Goal: Entertainment & Leisure: Consume media (video, audio)

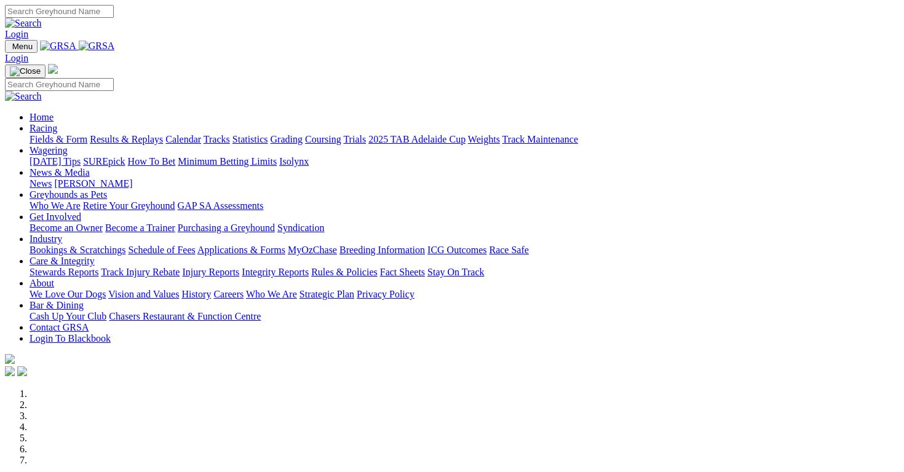
scroll to position [425, 0]
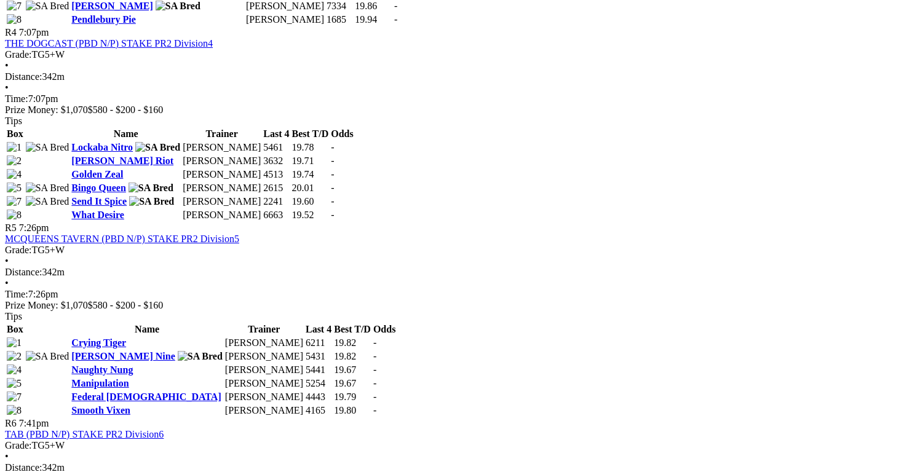
scroll to position [1192, 0]
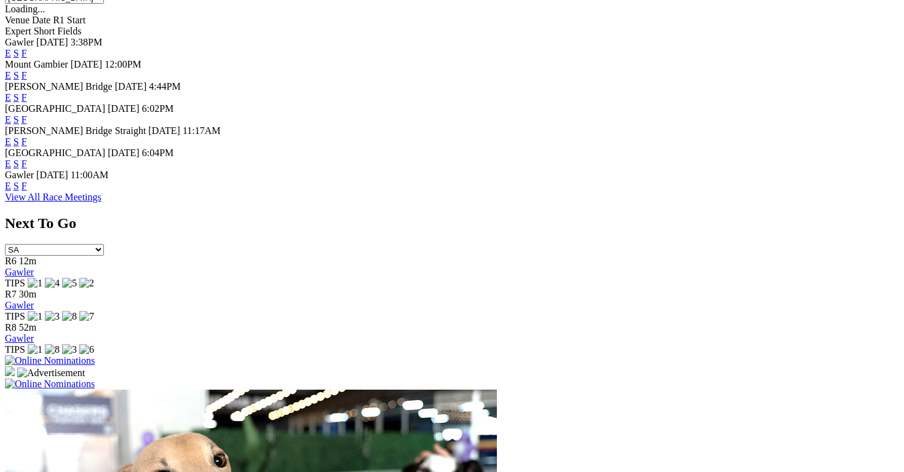
scroll to position [617, 0]
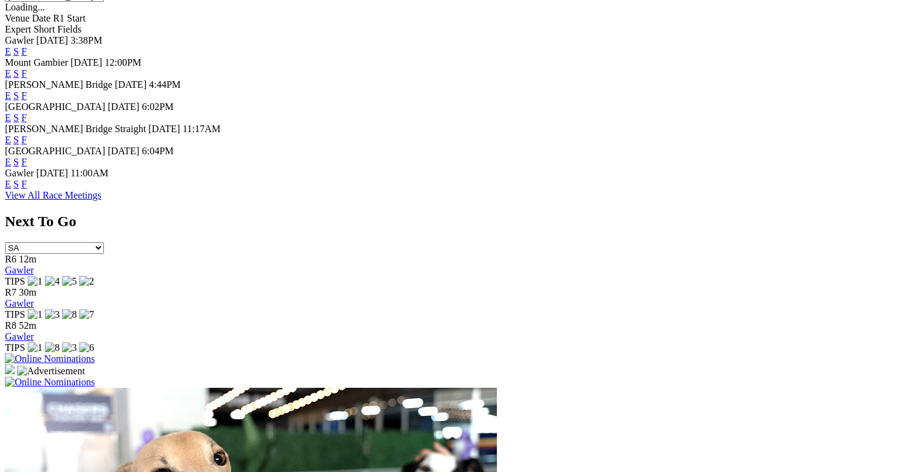
click at [494, 157] on div "E S F" at bounding box center [452, 162] width 894 height 11
click at [11, 157] on link "E" at bounding box center [8, 162] width 6 height 10
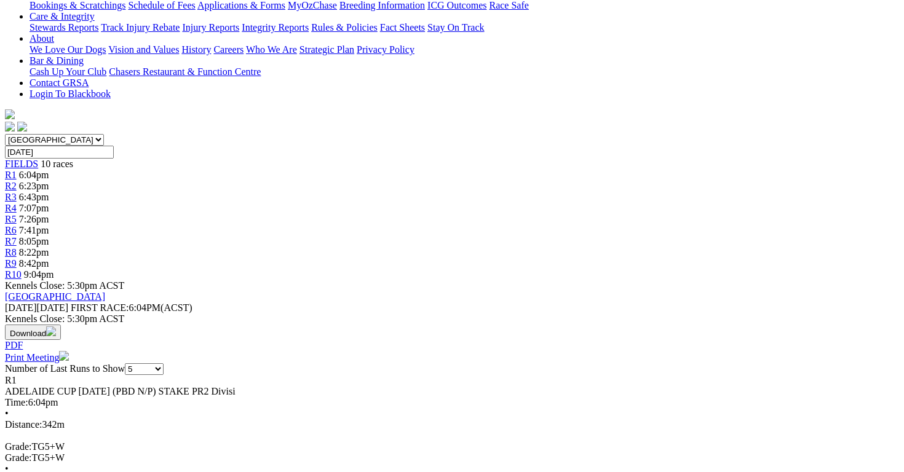
scroll to position [413, 0]
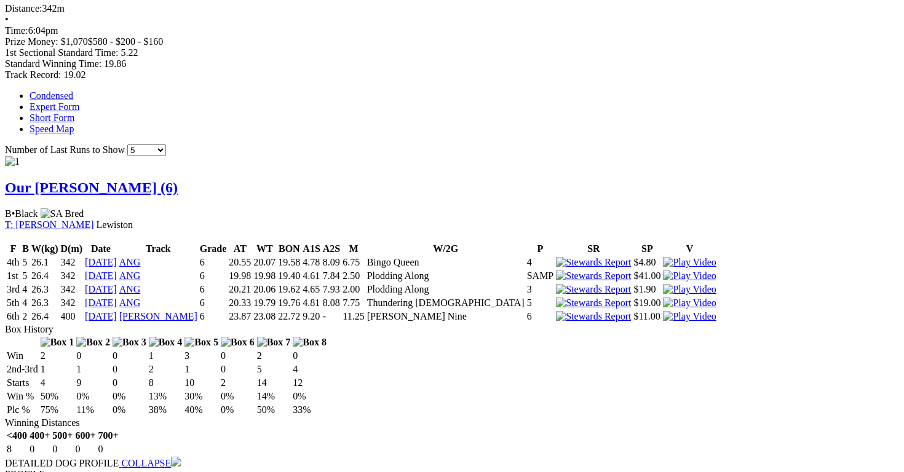
scroll to position [761, 0]
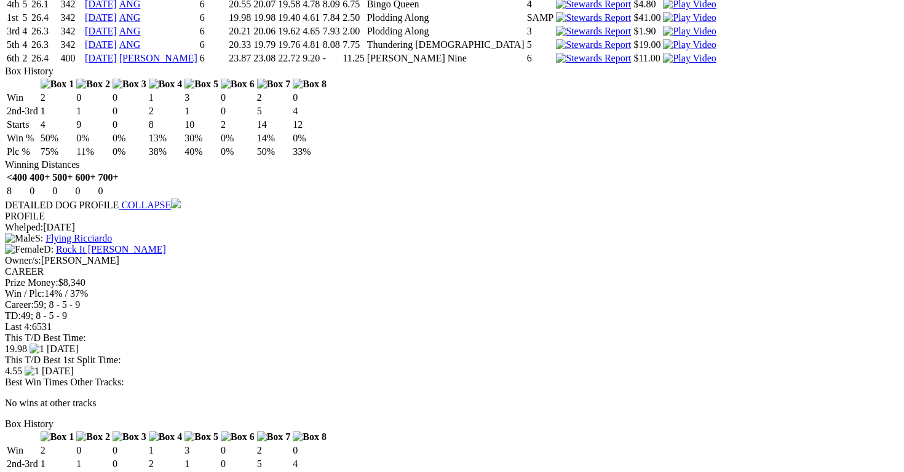
scroll to position [1045, 0]
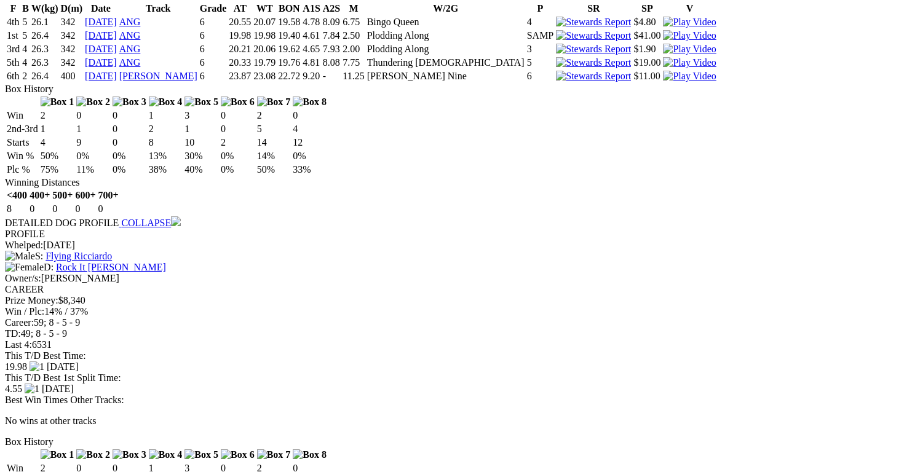
scroll to position [970, 0]
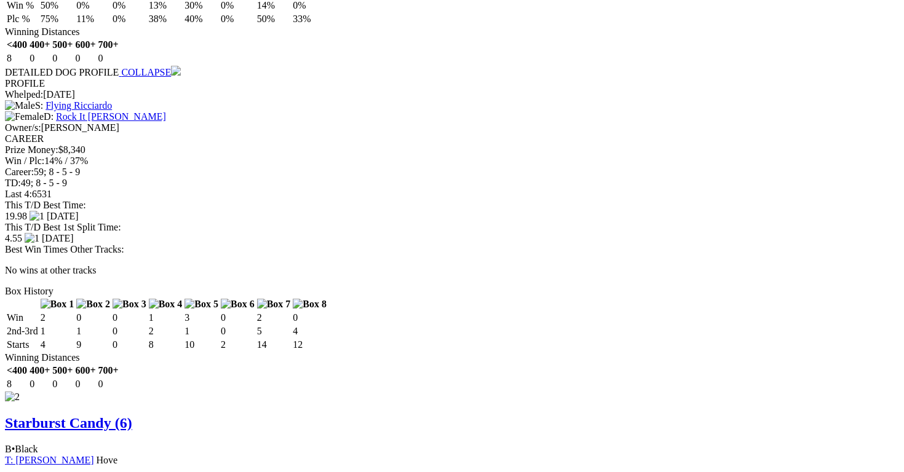
scroll to position [1131, 0]
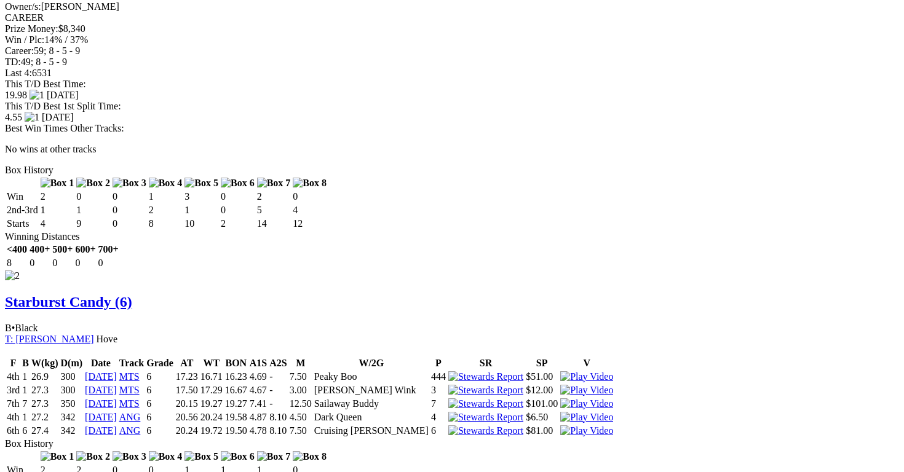
scroll to position [1302, 0]
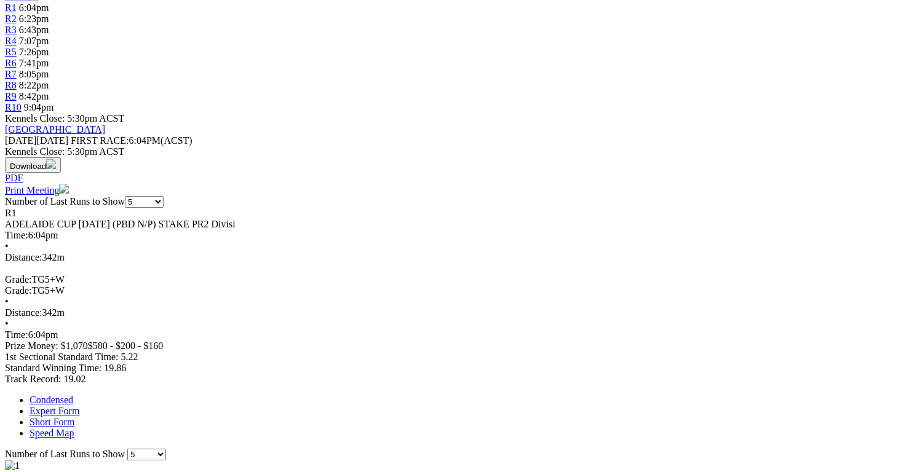
scroll to position [436, 0]
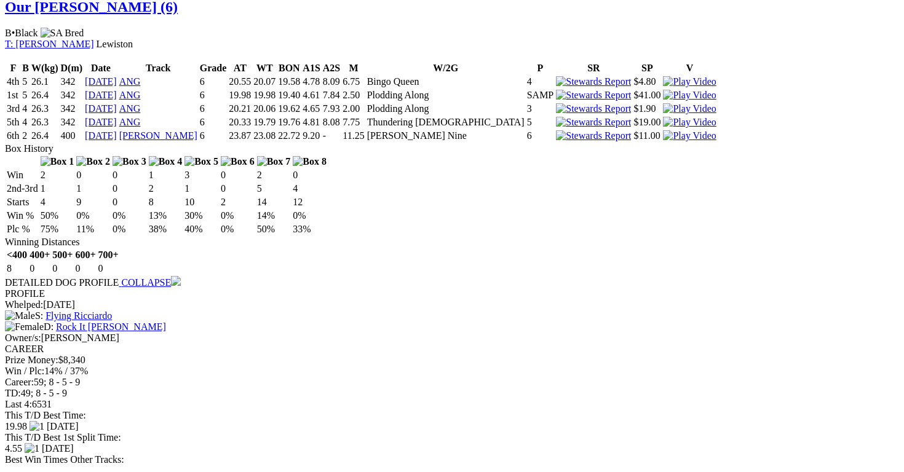
scroll to position [926, 0]
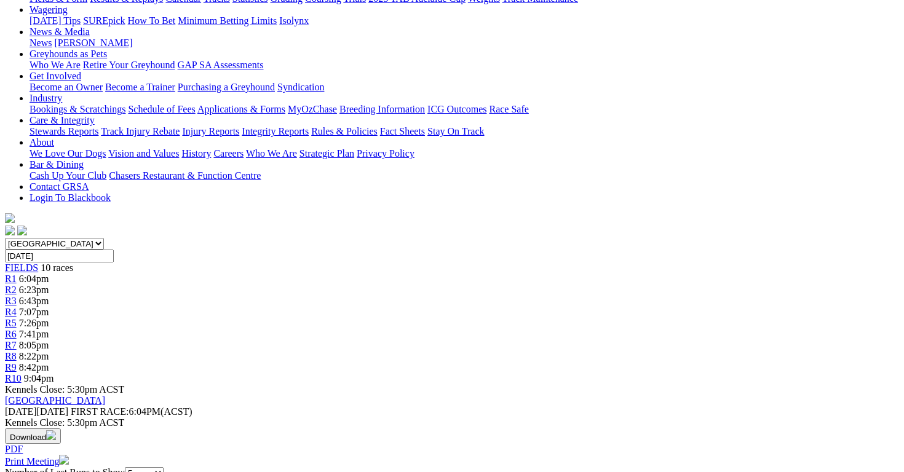
scroll to position [58, 0]
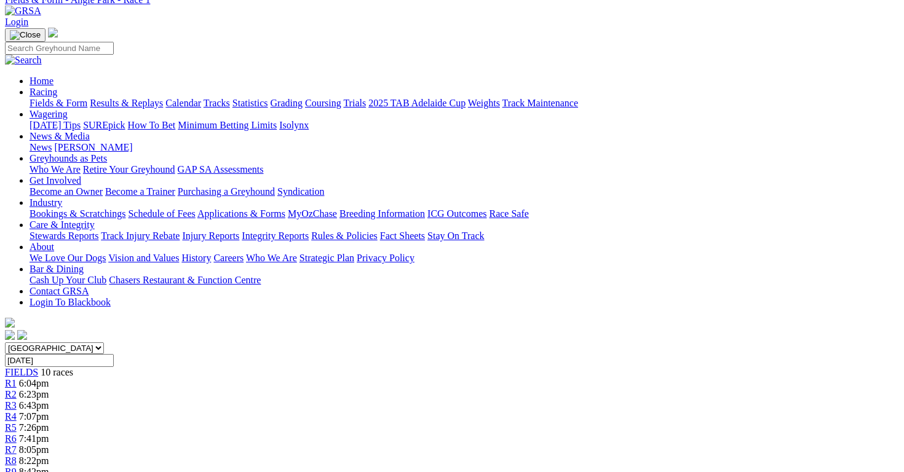
click at [17, 389] on link "R2" at bounding box center [11, 394] width 12 height 10
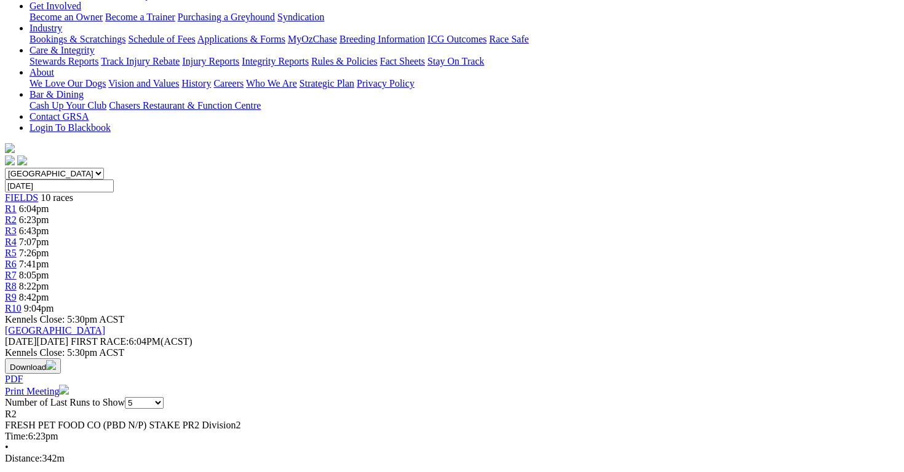
scroll to position [235, 0]
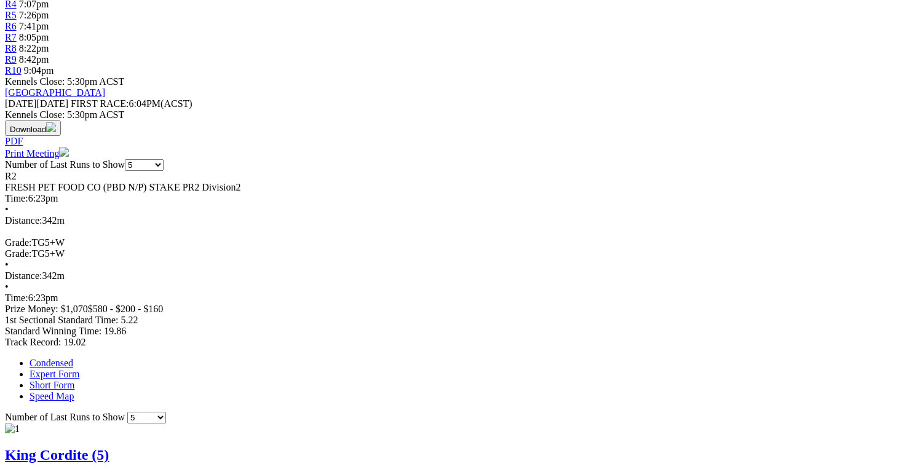
scroll to position [473, 0]
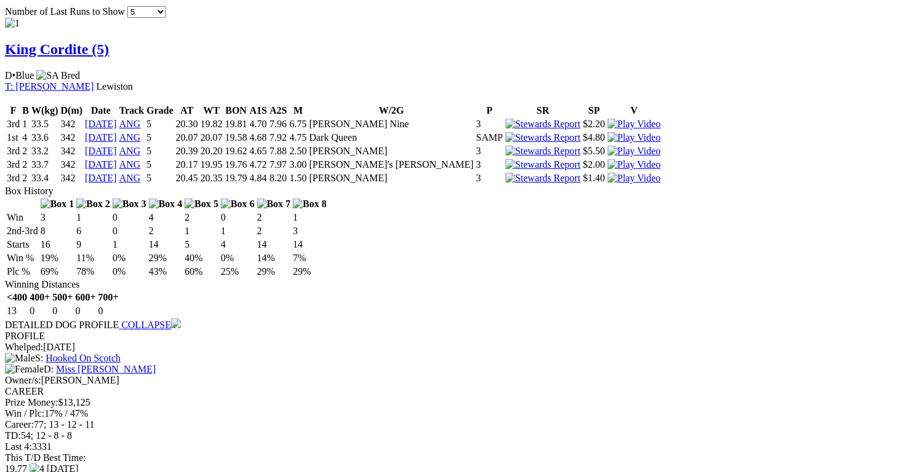
scroll to position [876, 0]
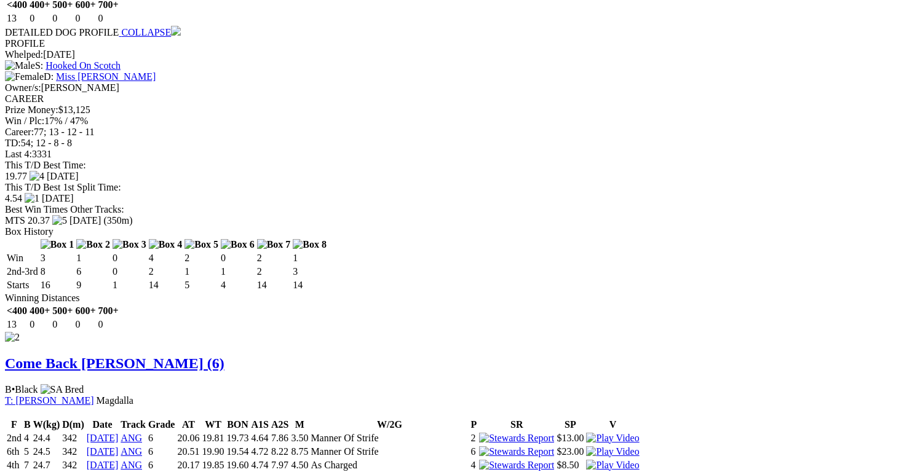
scroll to position [1196, 0]
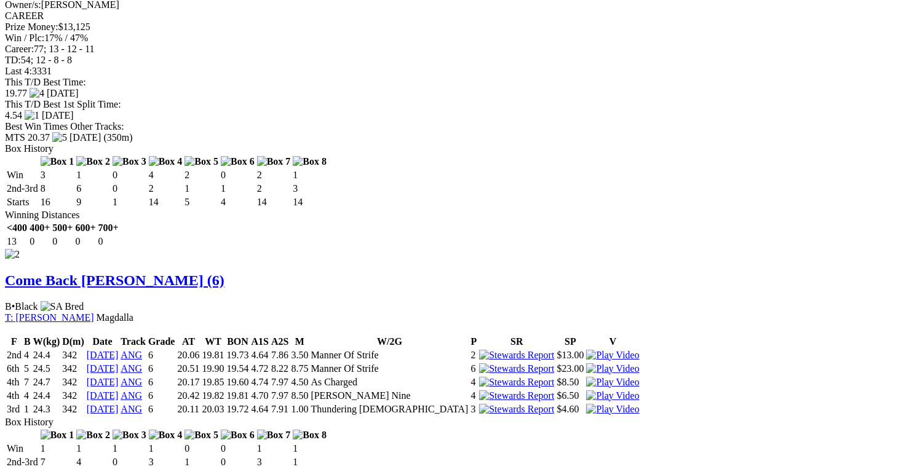
scroll to position [1267, 0]
